Goal: Complete application form

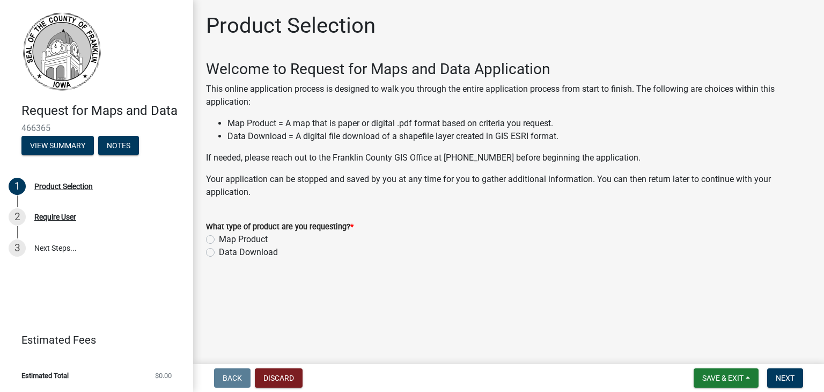
click at [219, 240] on label "Map Product" at bounding box center [243, 239] width 49 height 13
click at [219, 240] on input "Map Product" at bounding box center [222, 236] width 7 height 7
radio input "true"
click at [219, 250] on label "Data Download" at bounding box center [248, 252] width 59 height 13
click at [219, 250] on input "Data Download" at bounding box center [222, 249] width 7 height 7
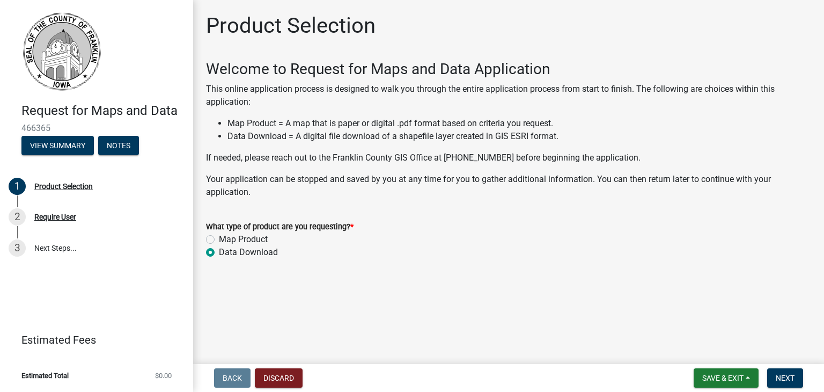
radio input "true"
click at [779, 374] on span "Next" at bounding box center [785, 377] width 19 height 9
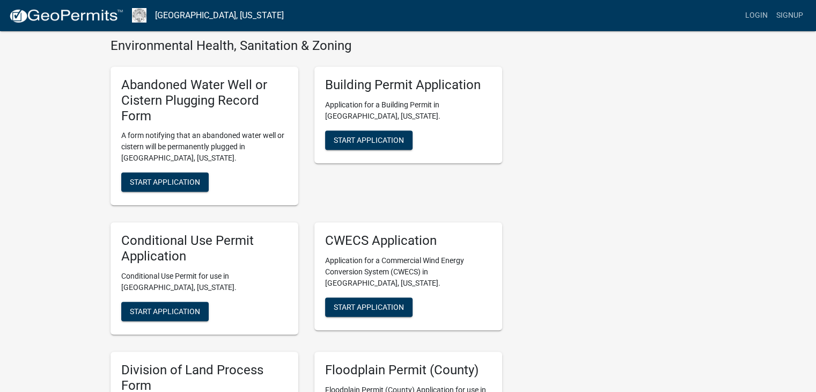
scroll to position [912, 0]
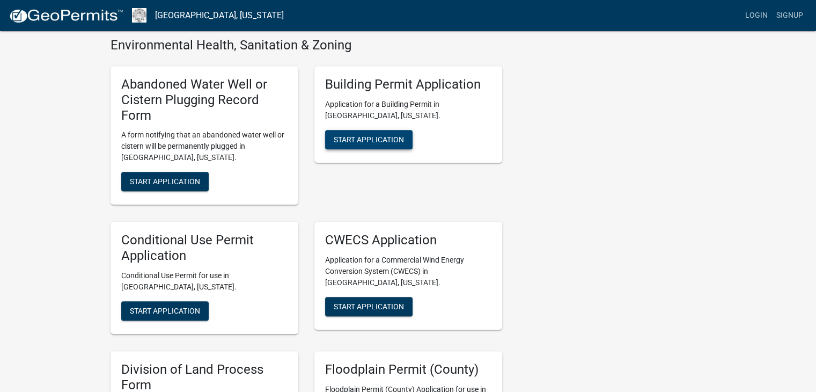
click at [399, 135] on span "Start Application" at bounding box center [369, 139] width 70 height 9
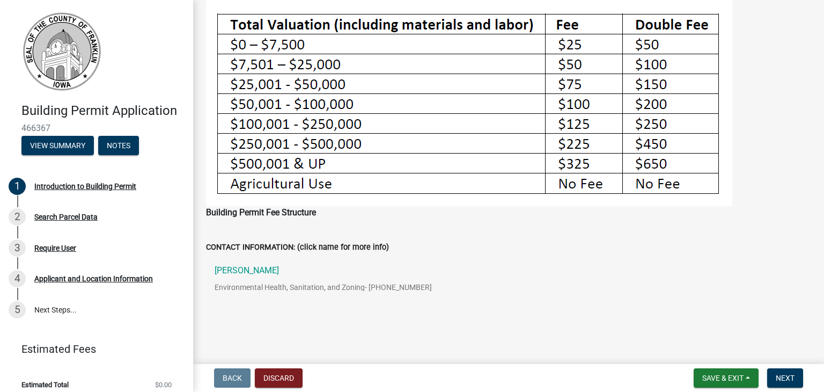
scroll to position [346, 0]
